Goal: Task Accomplishment & Management: Use online tool/utility

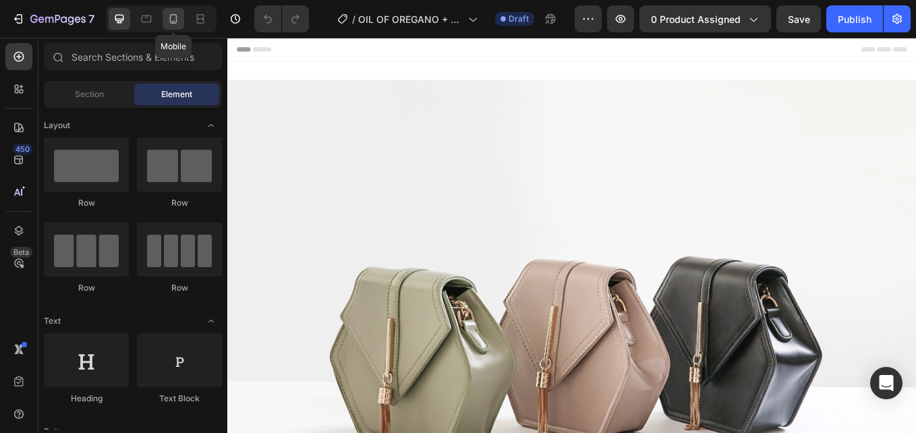
click at [173, 24] on icon at bounding box center [173, 18] width 7 height 9
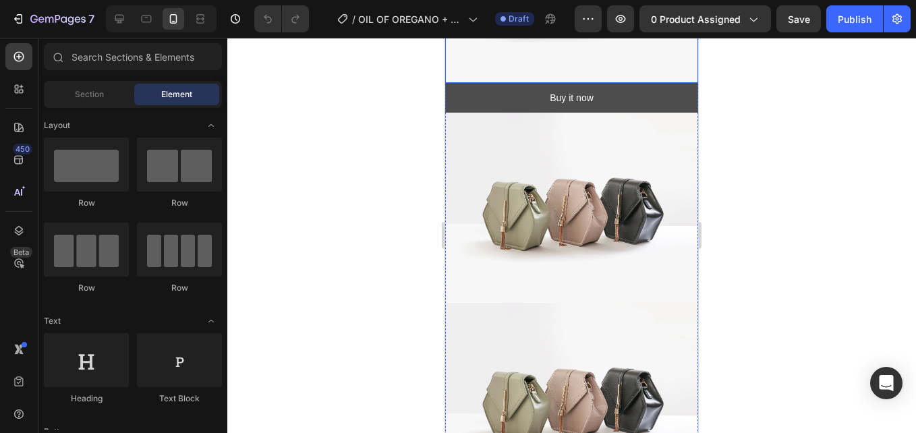
scroll to position [202, 0]
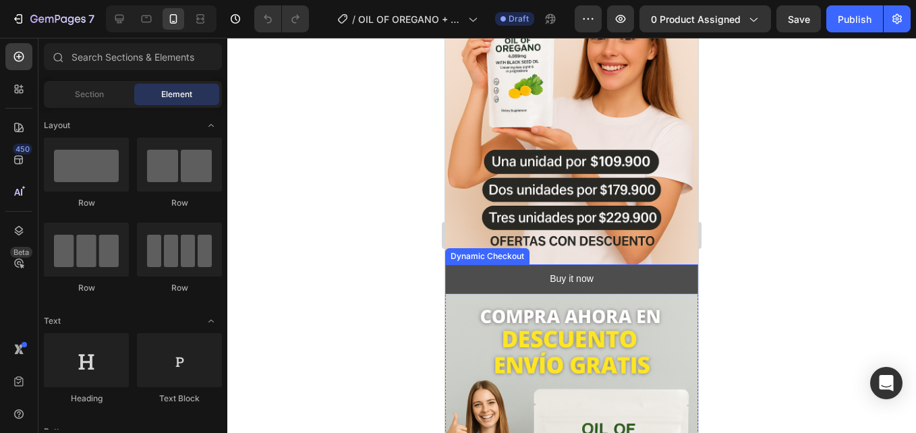
click at [609, 264] on button "Buy it now" at bounding box center [571, 279] width 253 height 30
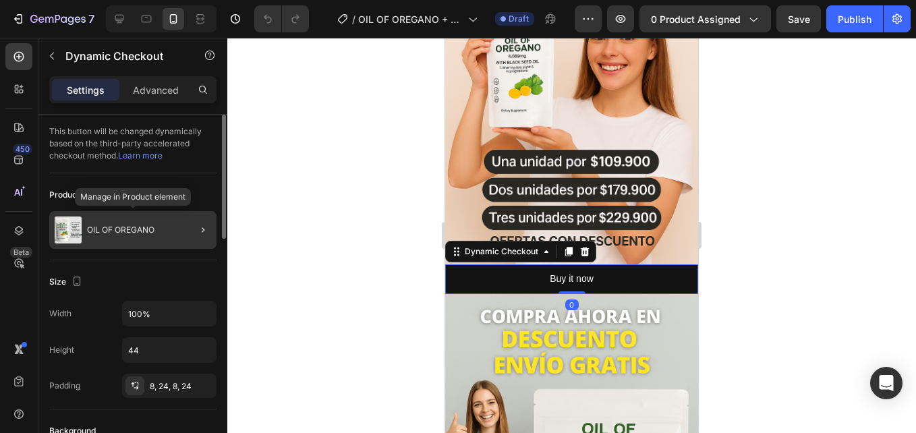
click at [152, 223] on div "OIL OF OREGANO" at bounding box center [132, 230] width 167 height 38
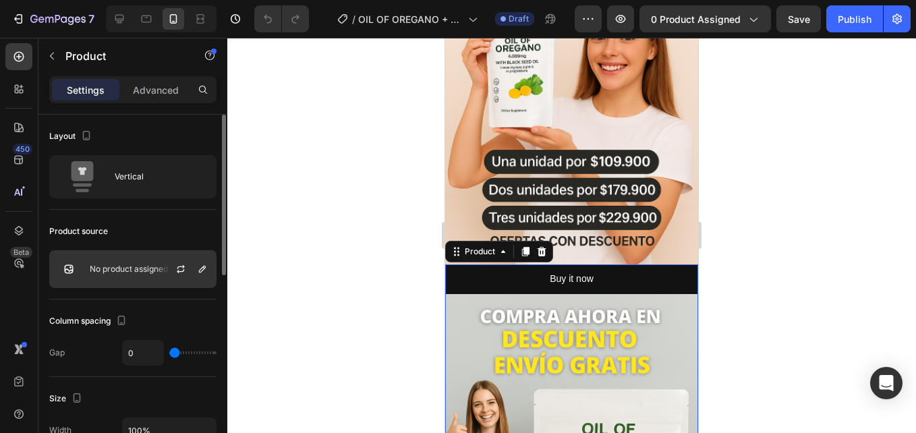
click at [136, 263] on div "No product assigned" at bounding box center [132, 269] width 167 height 38
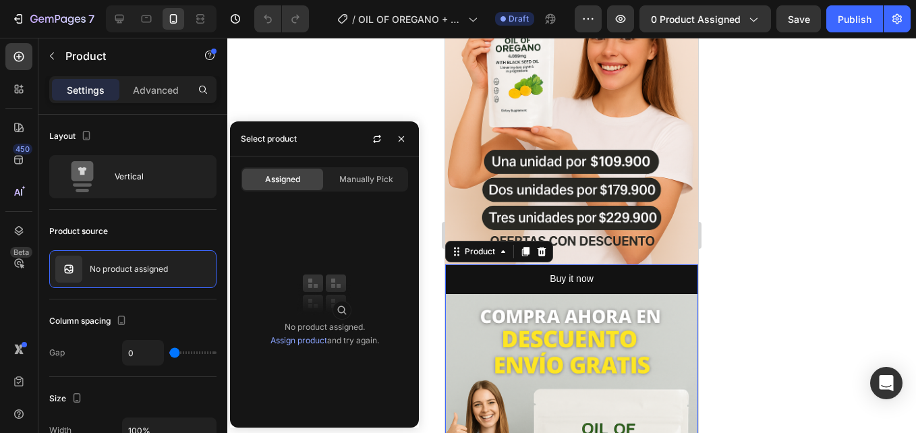
click at [300, 339] on link "Assign product" at bounding box center [299, 340] width 57 height 10
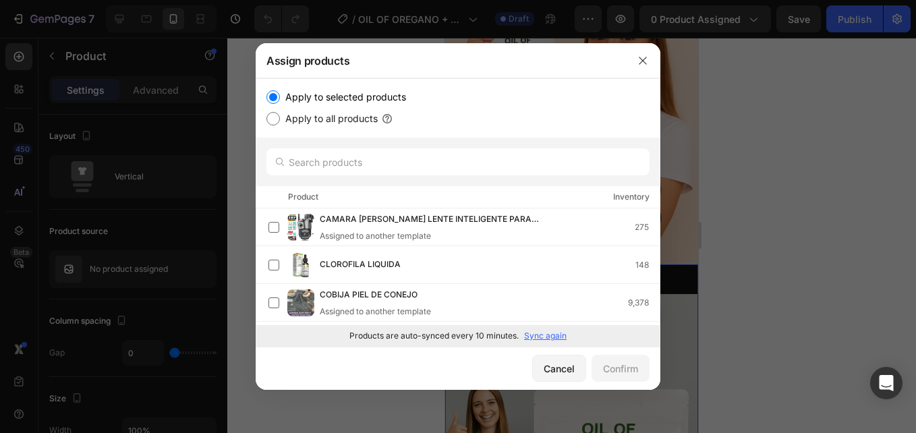
click at [532, 333] on p "Sync again" at bounding box center [545, 336] width 43 height 12
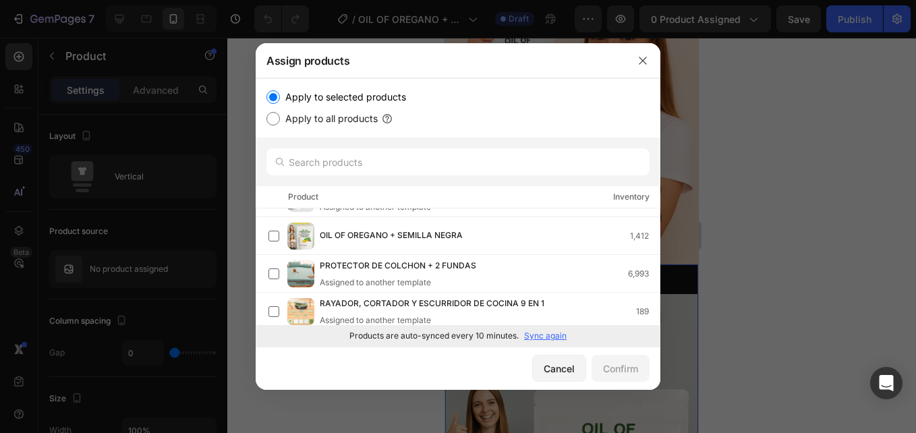
scroll to position [302, 0]
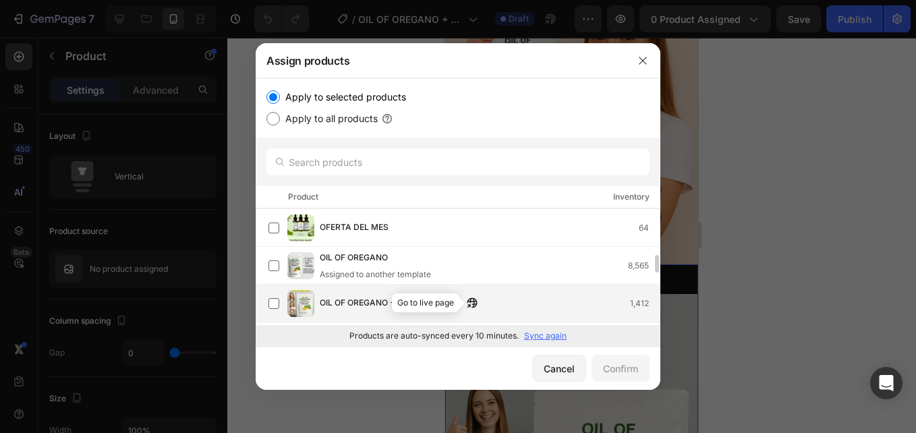
click at [471, 304] on icon "button" at bounding box center [469, 305] width 3 height 3
click at [515, 301] on div "OIL OF OREGANO + SEMILLA NEGRA 1,412" at bounding box center [490, 303] width 340 height 15
click at [624, 364] on div "Confirm" at bounding box center [620, 369] width 35 height 14
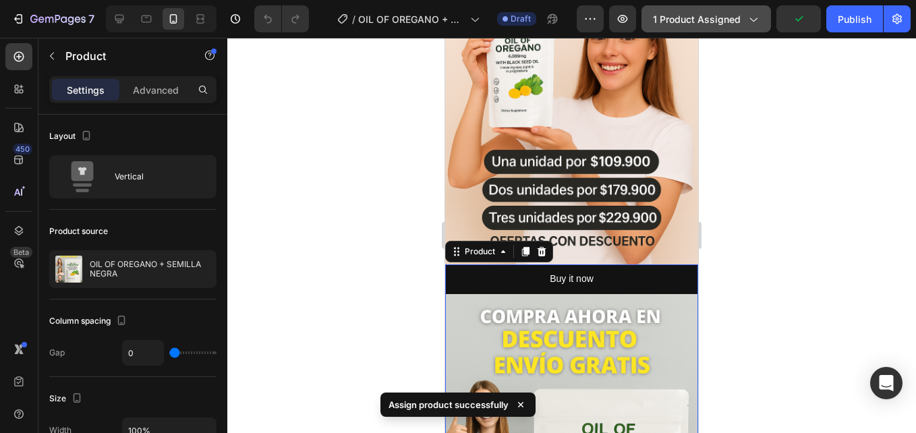
click at [726, 25] on span "1 product assigned" at bounding box center [697, 19] width 88 height 14
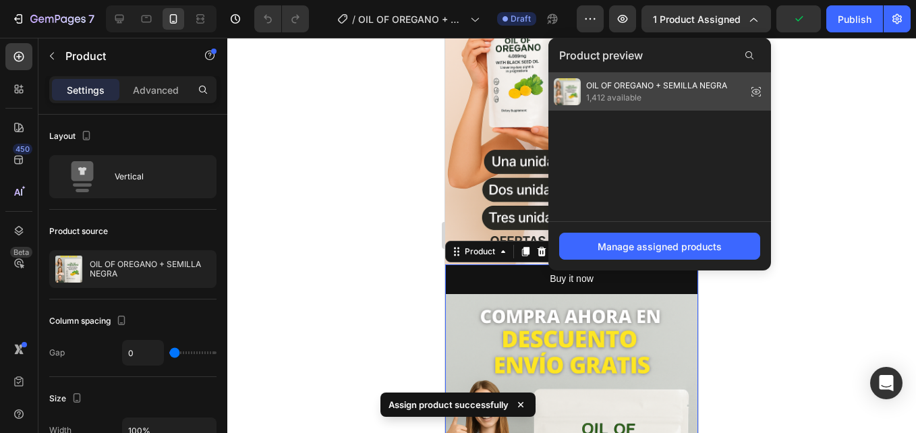
click at [688, 87] on span "OIL OF OREGANO + SEMILLA NEGRA" at bounding box center [656, 86] width 141 height 12
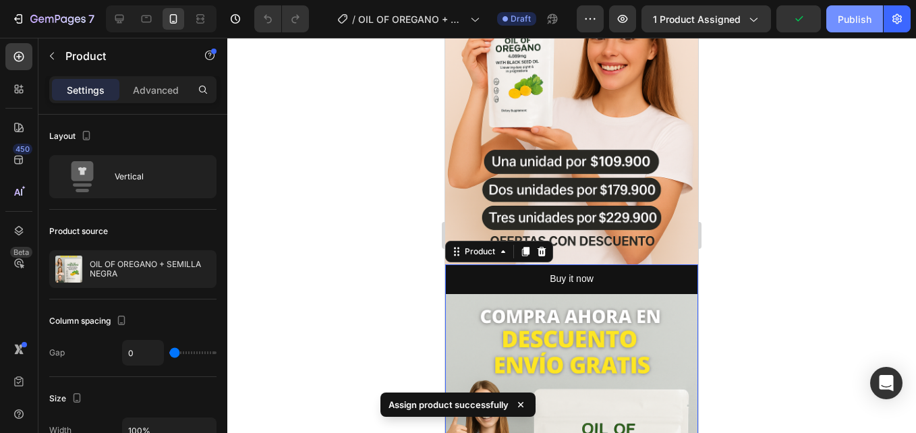
click at [845, 28] on button "Publish" at bounding box center [854, 18] width 57 height 27
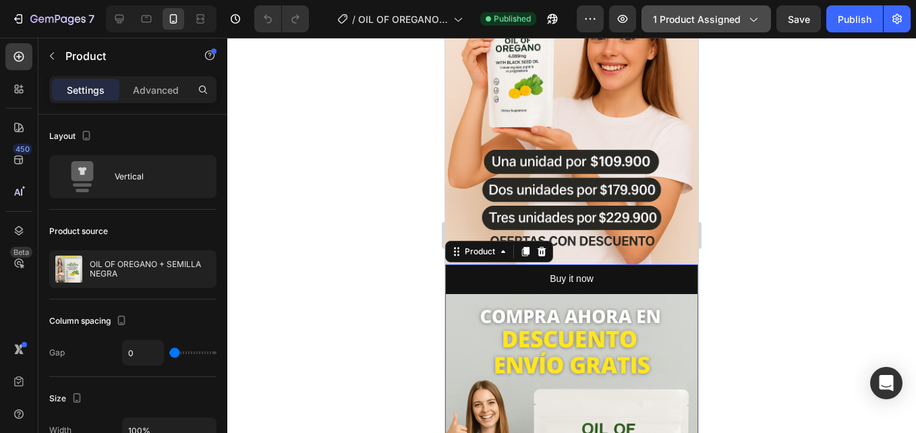
click at [739, 18] on span "1 product assigned" at bounding box center [697, 19] width 88 height 14
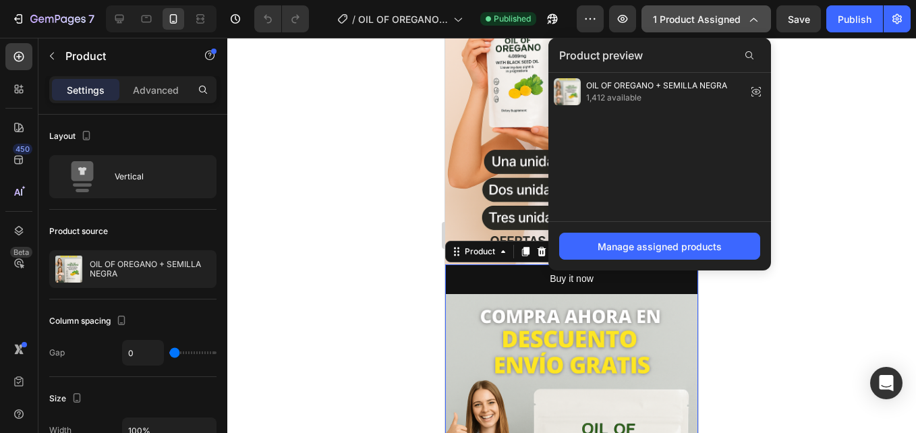
click at [734, 17] on span "1 product assigned" at bounding box center [697, 19] width 88 height 14
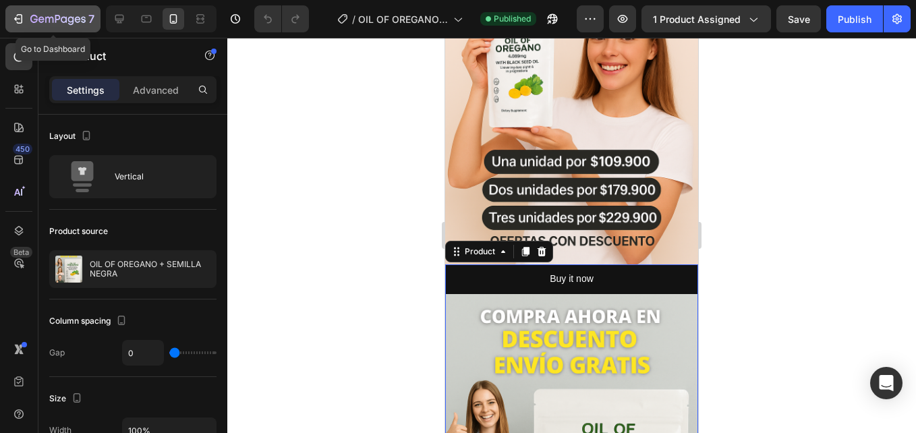
click at [7, 14] on button "7" at bounding box center [52, 18] width 95 height 27
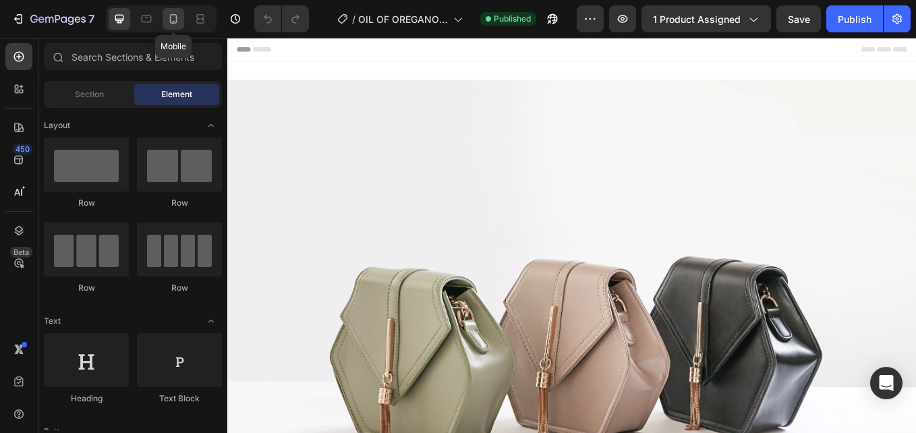
click at [177, 18] on icon at bounding box center [173, 18] width 13 height 13
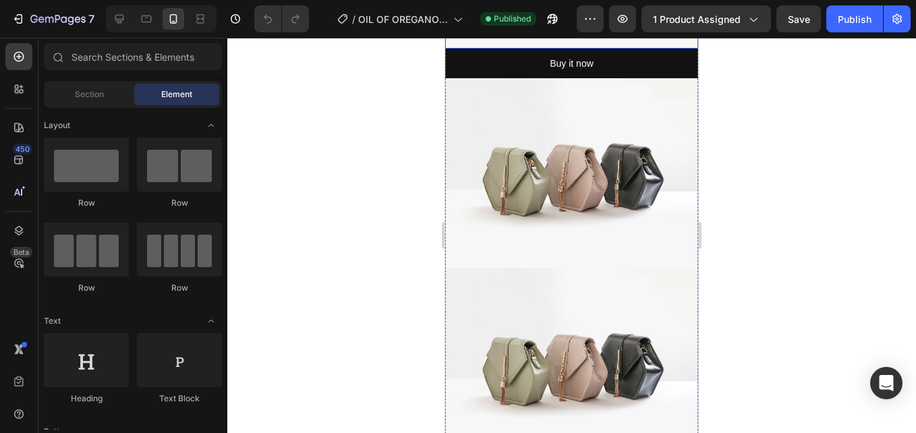
scroll to position [270, 0]
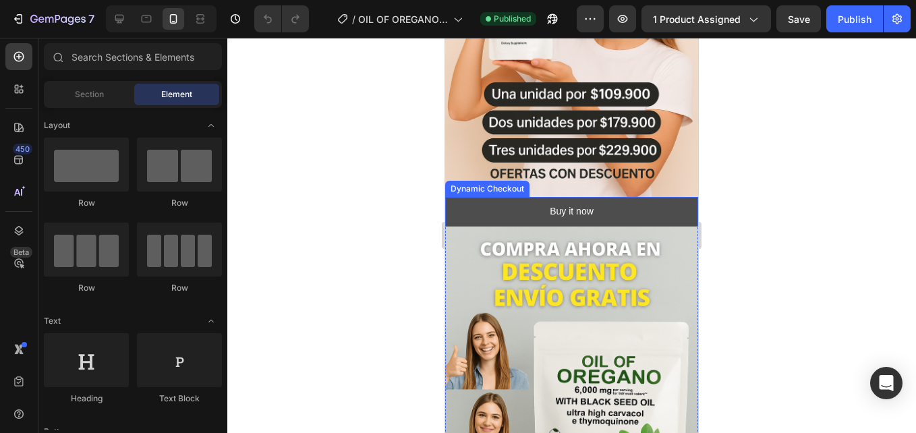
click at [636, 201] on button "Buy it now" at bounding box center [571, 212] width 253 height 30
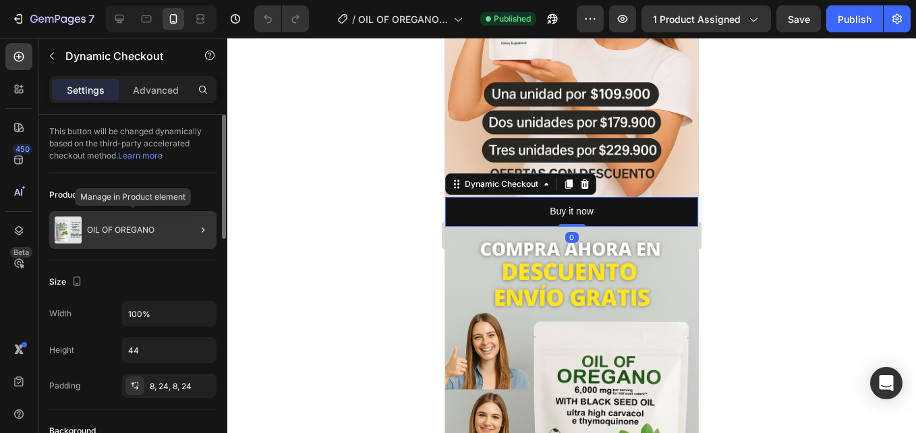
click at [160, 231] on div "OIL OF OREGANO" at bounding box center [132, 230] width 167 height 38
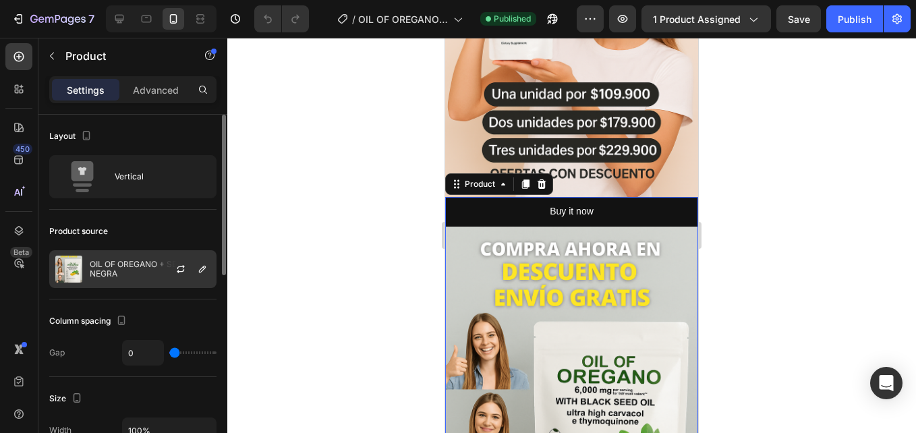
click at [161, 267] on div at bounding box center [186, 269] width 59 height 36
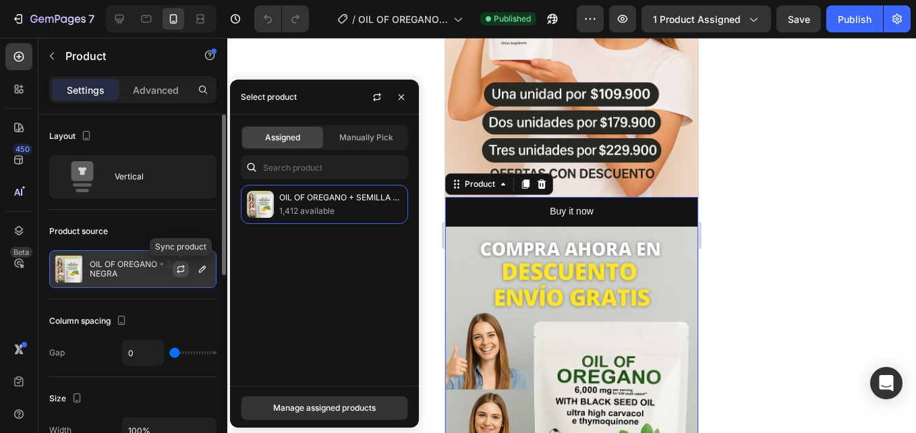
click at [184, 267] on icon "button" at bounding box center [180, 267] width 7 height 4
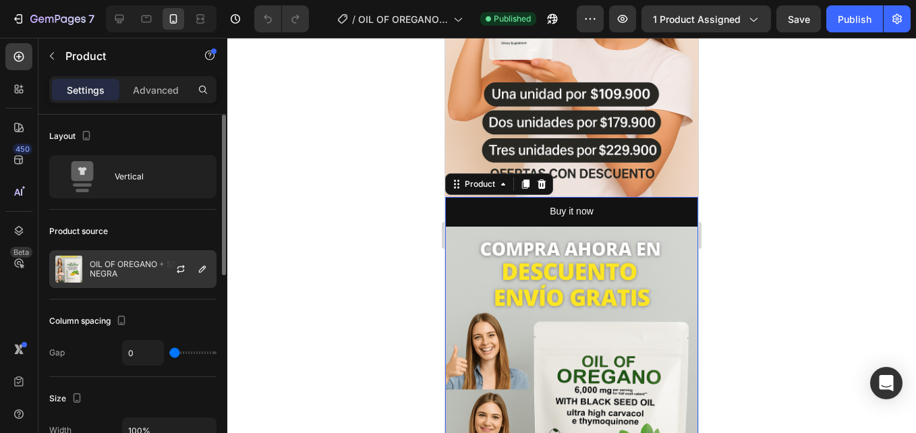
click at [140, 258] on div "OIL OF OREGANO + SEMILLA NEGRA" at bounding box center [132, 269] width 167 height 38
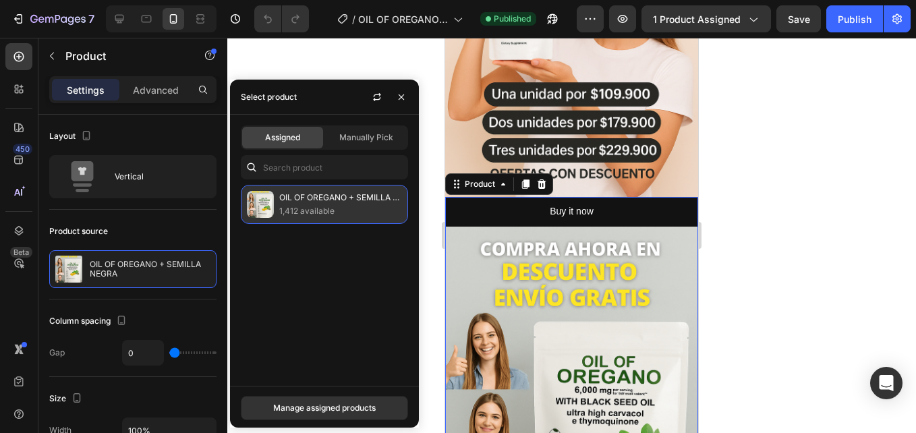
click at [318, 197] on p "OIL OF OREGANO + SEMILLA NEGRA" at bounding box center [340, 197] width 123 height 13
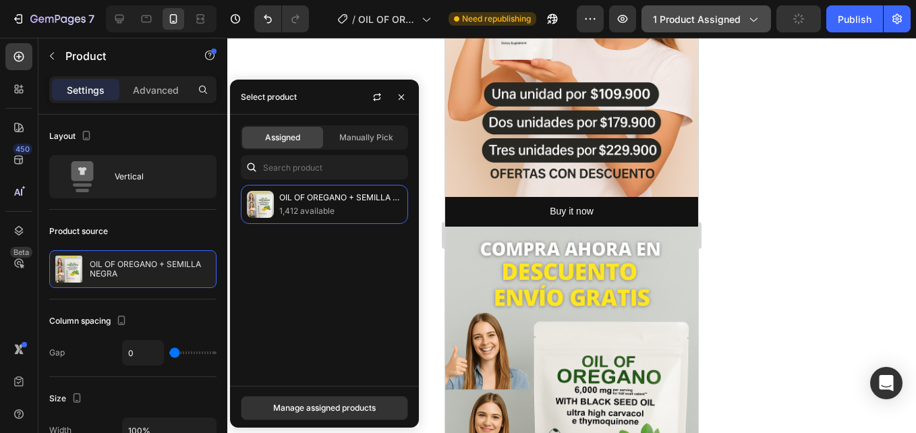
click at [697, 24] on span "1 product assigned" at bounding box center [697, 19] width 88 height 14
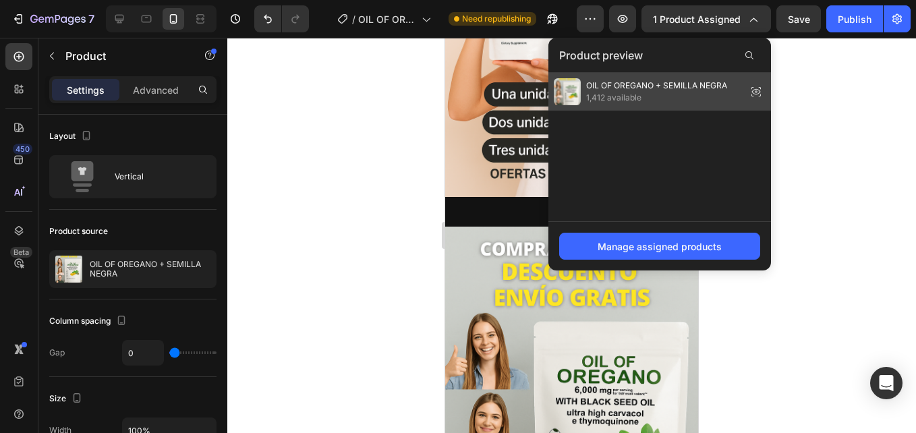
click at [689, 94] on span "1,412 available" at bounding box center [656, 98] width 141 height 12
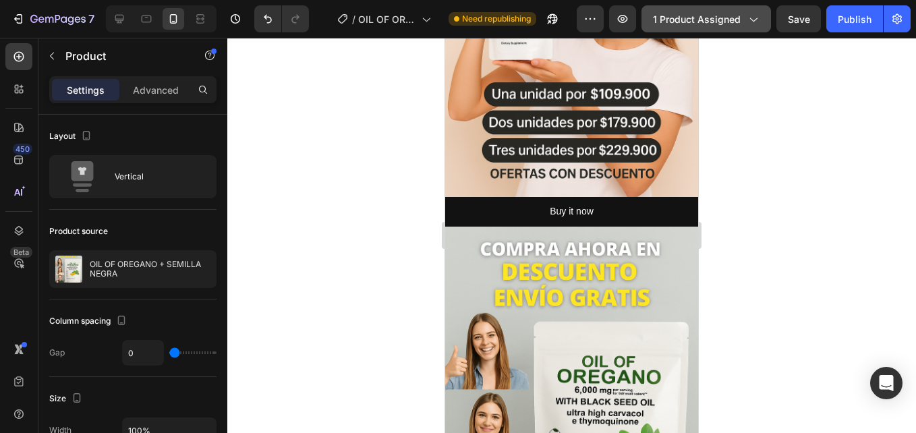
click at [704, 21] on span "1 product assigned" at bounding box center [697, 19] width 88 height 14
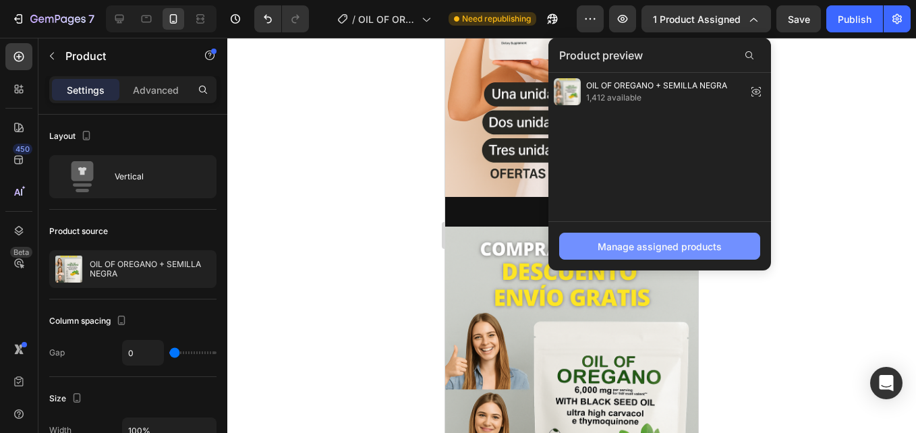
click at [656, 242] on div "Manage assigned products" at bounding box center [660, 247] width 124 height 14
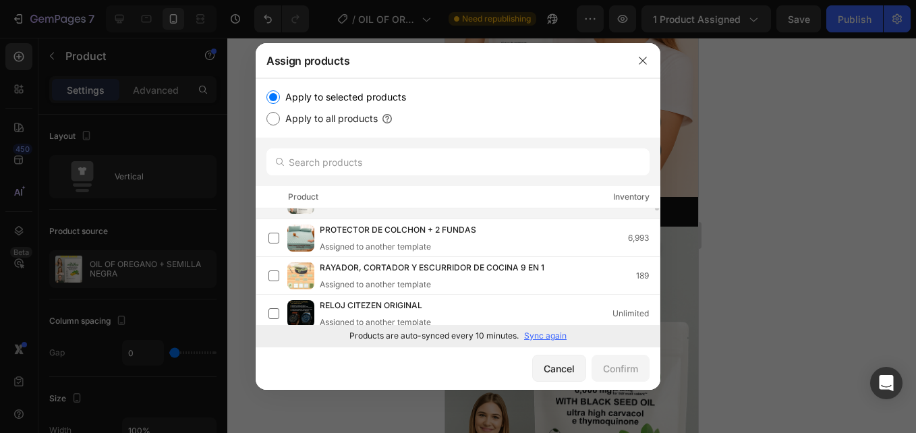
scroll to position [337, 0]
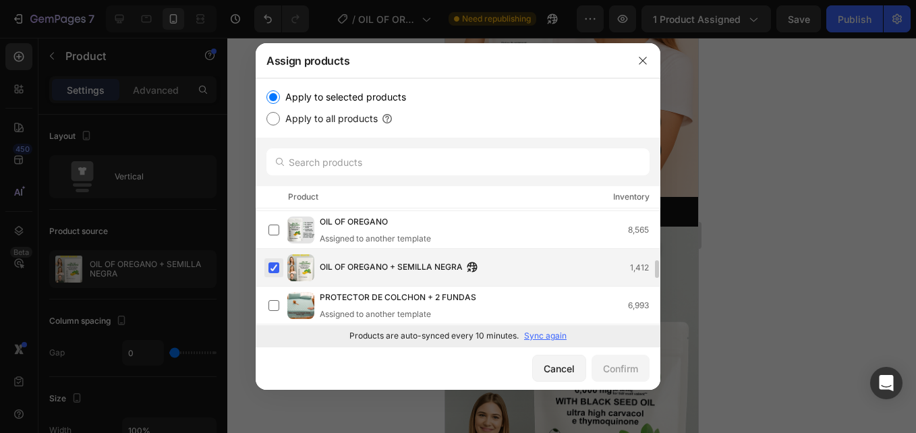
click at [273, 268] on label at bounding box center [274, 267] width 11 height 11
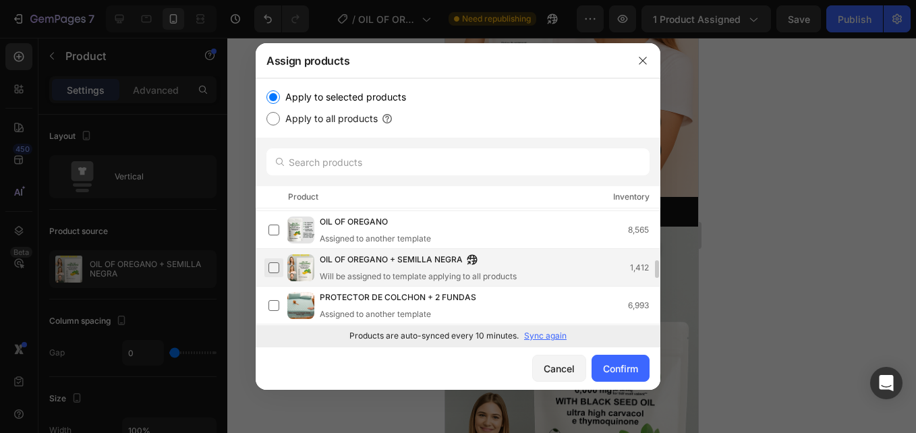
click at [273, 270] on label at bounding box center [274, 267] width 11 height 11
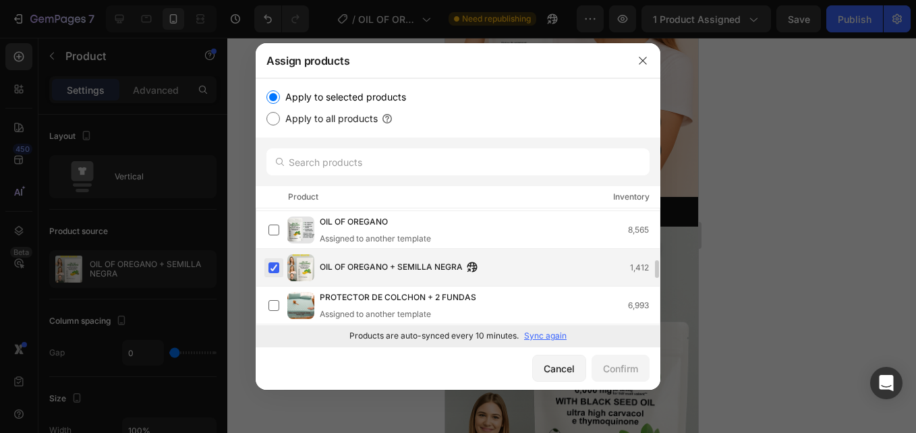
click at [272, 270] on label at bounding box center [274, 267] width 11 height 11
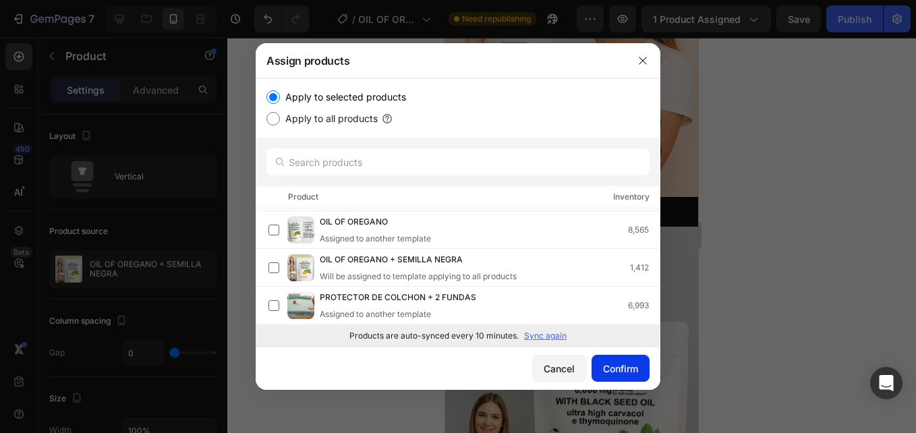
click at [600, 360] on button "Confirm" at bounding box center [621, 368] width 58 height 27
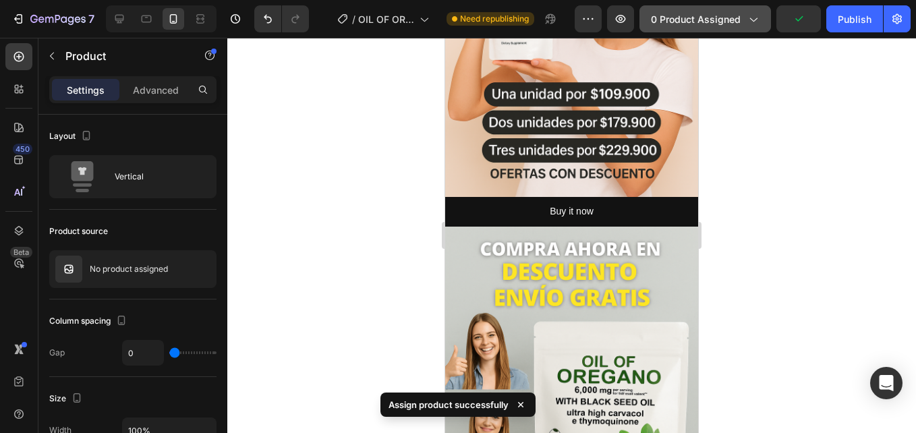
click at [718, 24] on span "0 product assigned" at bounding box center [696, 19] width 90 height 14
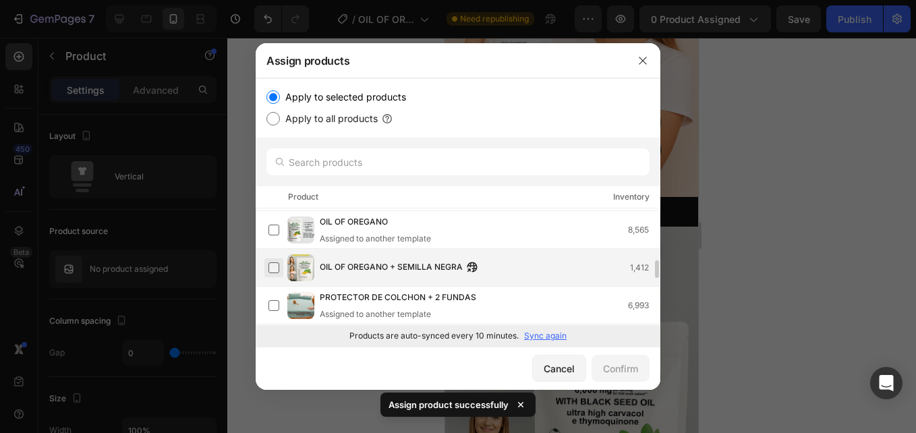
click at [278, 265] on label at bounding box center [274, 267] width 11 height 11
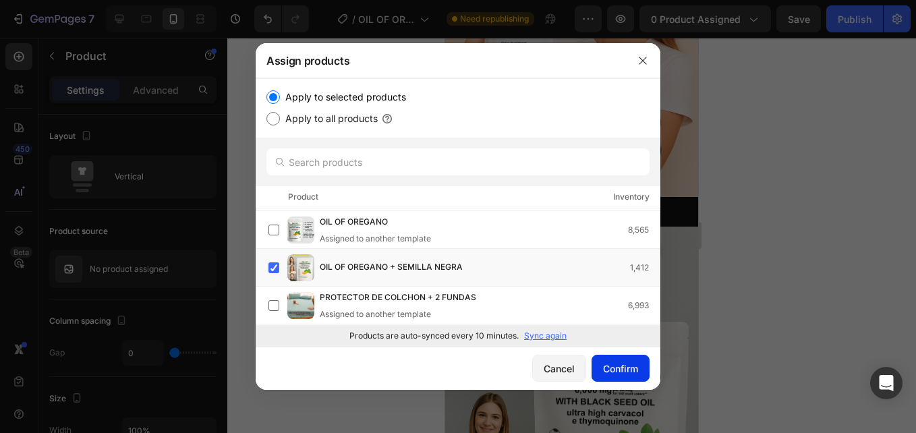
click at [632, 365] on div "Confirm" at bounding box center [620, 369] width 35 height 14
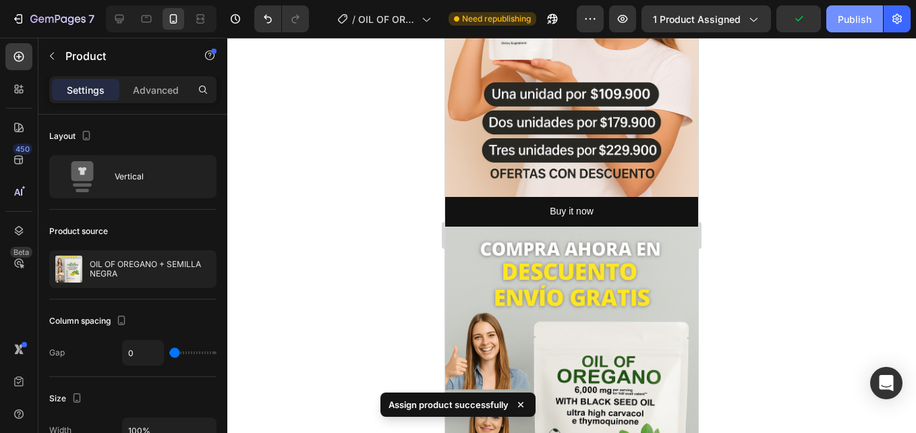
click at [835, 23] on button "Publish" at bounding box center [854, 18] width 57 height 27
